Goal: Task Accomplishment & Management: Complete application form

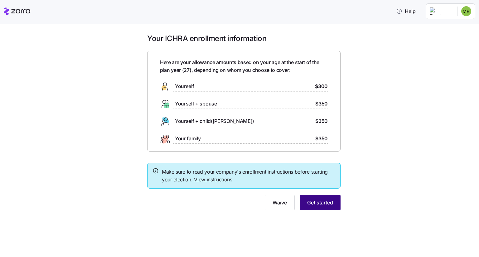
click at [323, 202] on span "Get started" at bounding box center [320, 202] width 26 height 7
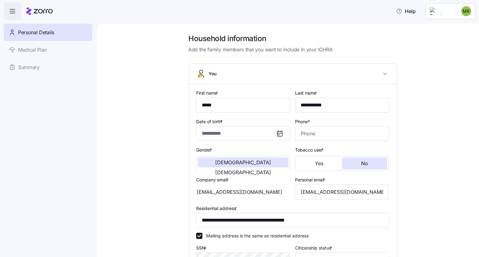
type input "**********"
type input "(978) 967-7969"
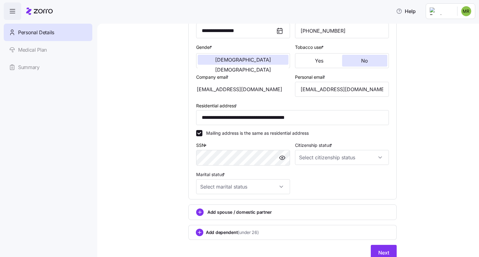
scroll to position [127, 0]
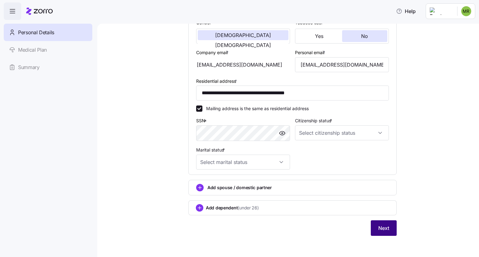
click at [378, 225] on span "Next" at bounding box center [383, 228] width 11 height 7
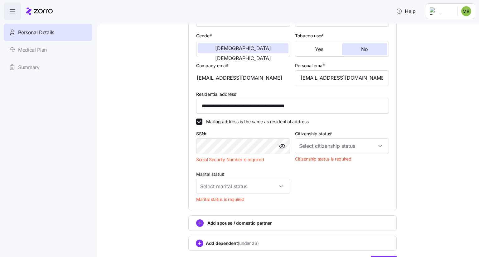
scroll to position [125, 0]
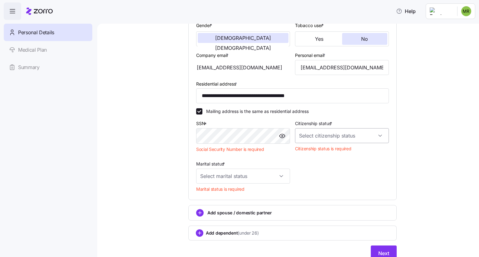
click at [331, 137] on input "Citizenship status *" at bounding box center [342, 135] width 94 height 15
click at [320, 157] on div "US citizen" at bounding box center [339, 153] width 89 height 13
type input "US citizen"
click at [275, 172] on input "Marital status *" at bounding box center [243, 176] width 94 height 15
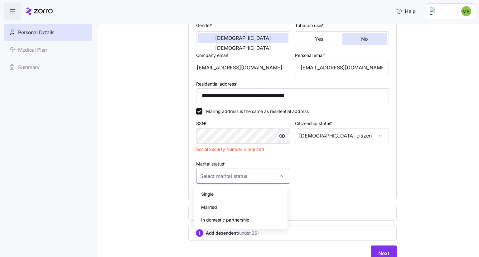
click at [251, 209] on div "Married" at bounding box center [240, 207] width 89 height 13
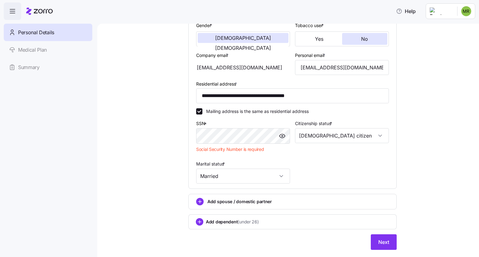
type input "Married"
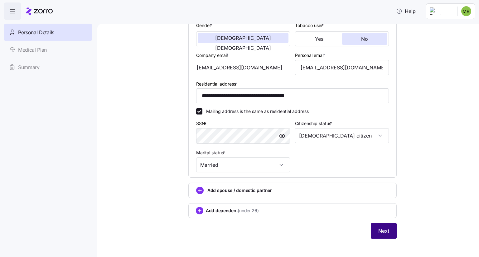
click at [388, 231] on button "Next" at bounding box center [384, 231] width 26 height 16
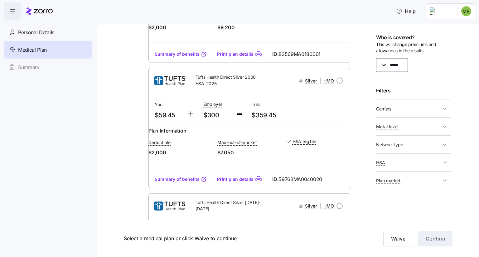
scroll to position [405, 0]
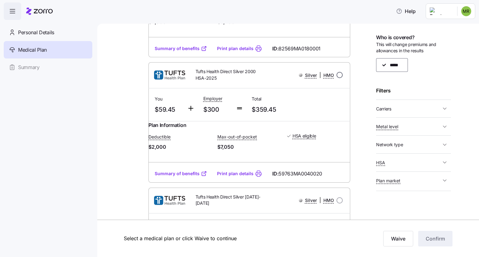
click at [338, 78] on input "radio" at bounding box center [339, 75] width 6 height 6
radio input "true"
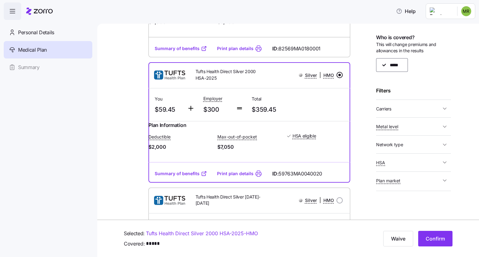
scroll to position [436, 0]
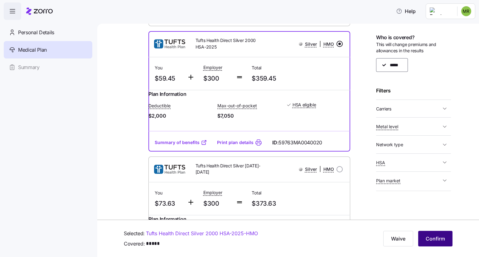
click at [438, 242] on span "Confirm" at bounding box center [434, 238] width 19 height 7
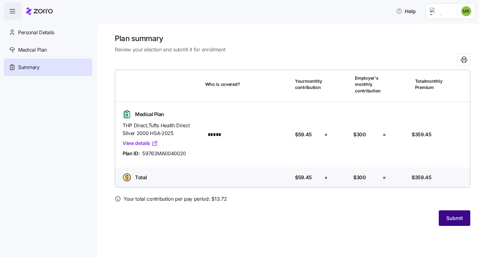
click at [451, 218] on span "Submit" at bounding box center [454, 218] width 17 height 7
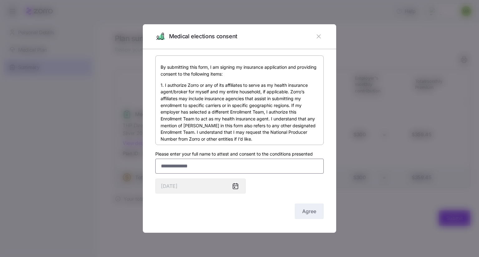
click at [268, 164] on input "Please enter your full name to attest and consent to the conditions presented" at bounding box center [239, 166] width 168 height 15
type input "**********"
click at [317, 211] on button "Agree" at bounding box center [309, 212] width 29 height 16
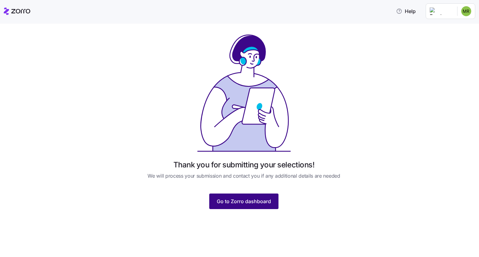
click at [242, 207] on button "Go to Zorro dashboard" at bounding box center [243, 202] width 69 height 16
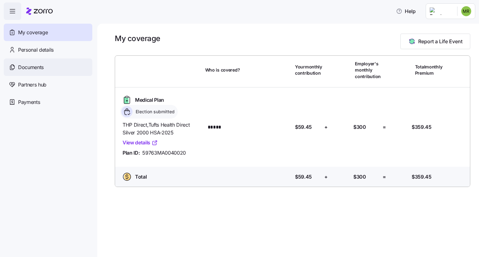
click at [31, 68] on span "Documents" at bounding box center [31, 68] width 26 height 8
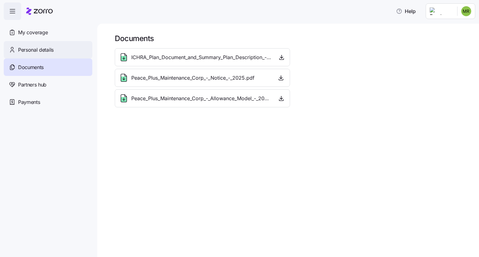
click at [31, 50] on span "Personal details" at bounding box center [36, 50] width 36 height 8
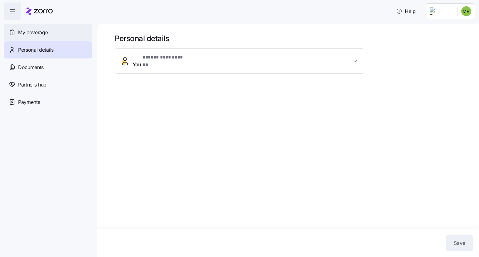
click at [37, 34] on span "My coverage" at bounding box center [33, 33] width 30 height 8
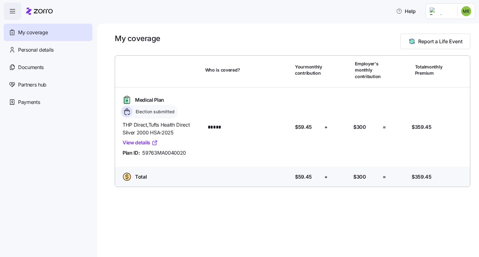
click at [468, 10] on html "Help My coverage Personal details Documents Partners hub Payments My coverage R…" at bounding box center [239, 127] width 479 height 254
click at [453, 38] on div "Log out" at bounding box center [449, 38] width 24 height 7
